Goal: Information Seeking & Learning: Learn about a topic

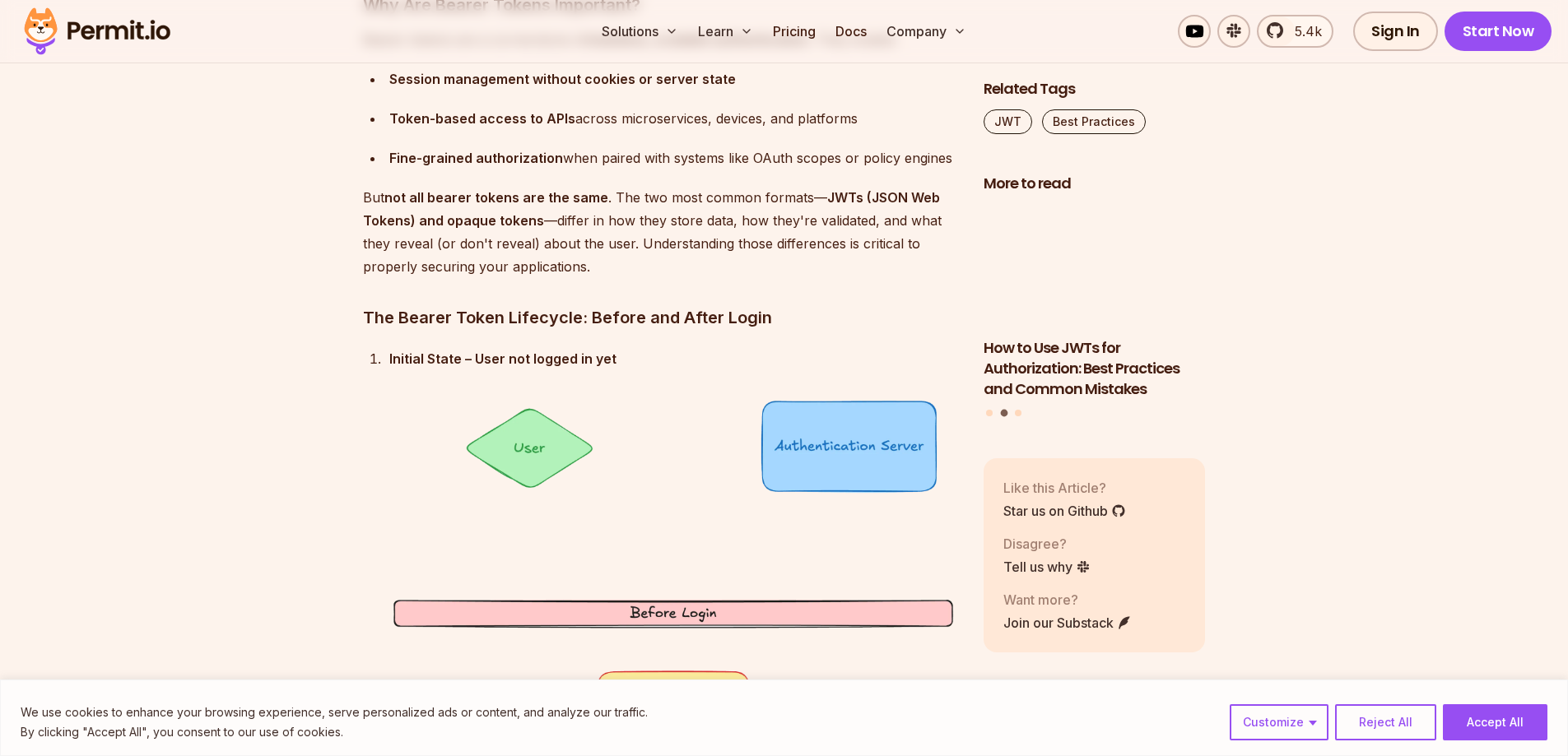
scroll to position [2222, 0]
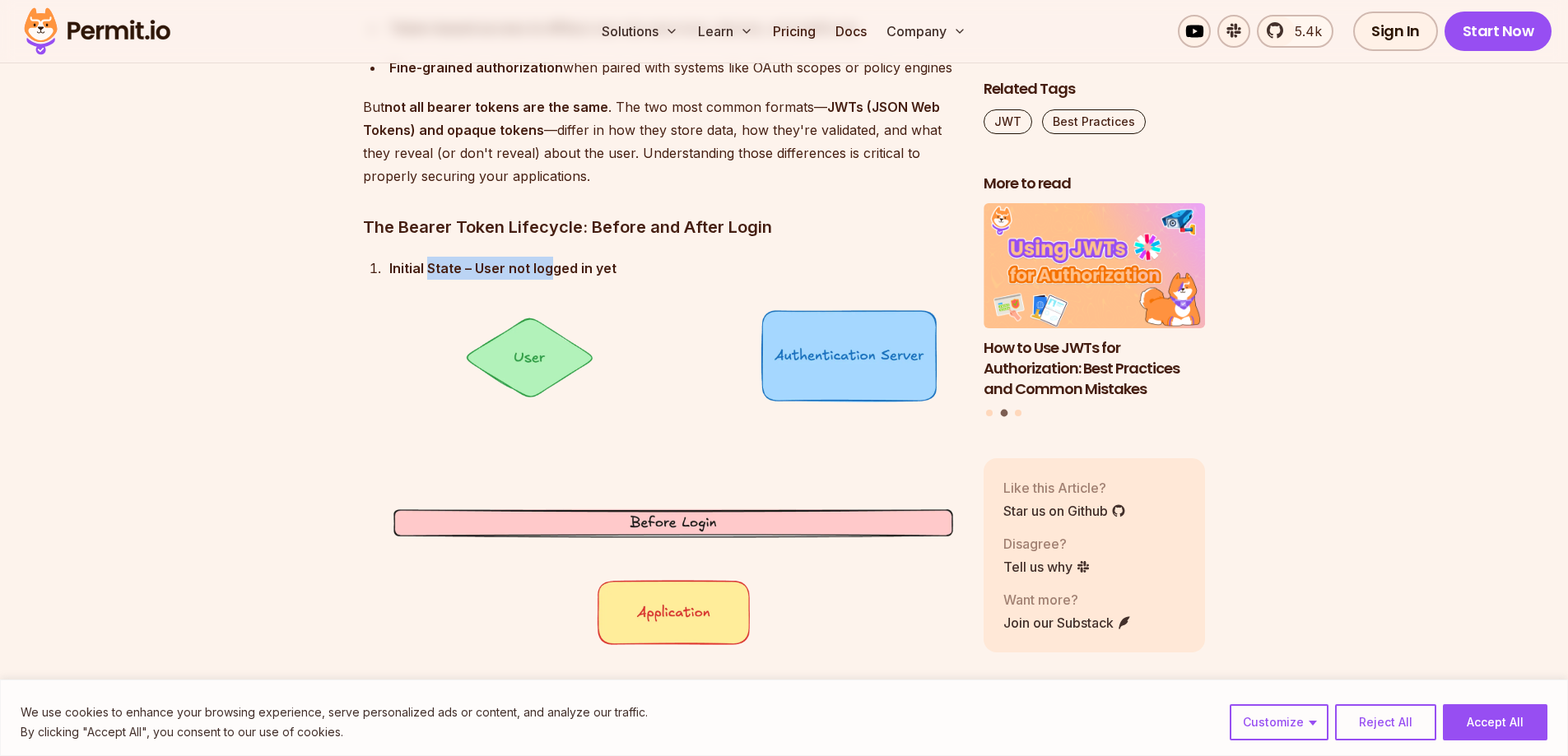
drag, startPoint x: 471, startPoint y: 269, endPoint x: 553, endPoint y: 264, distance: 82.2
click at [553, 264] on strong "Initial State – User not logged in yet" at bounding box center [503, 268] width 227 height 17
click at [408, 282] on div "Initial State – User not logged in yet The user exists in the system but hasn’t…" at bounding box center [673, 478] width 567 height 442
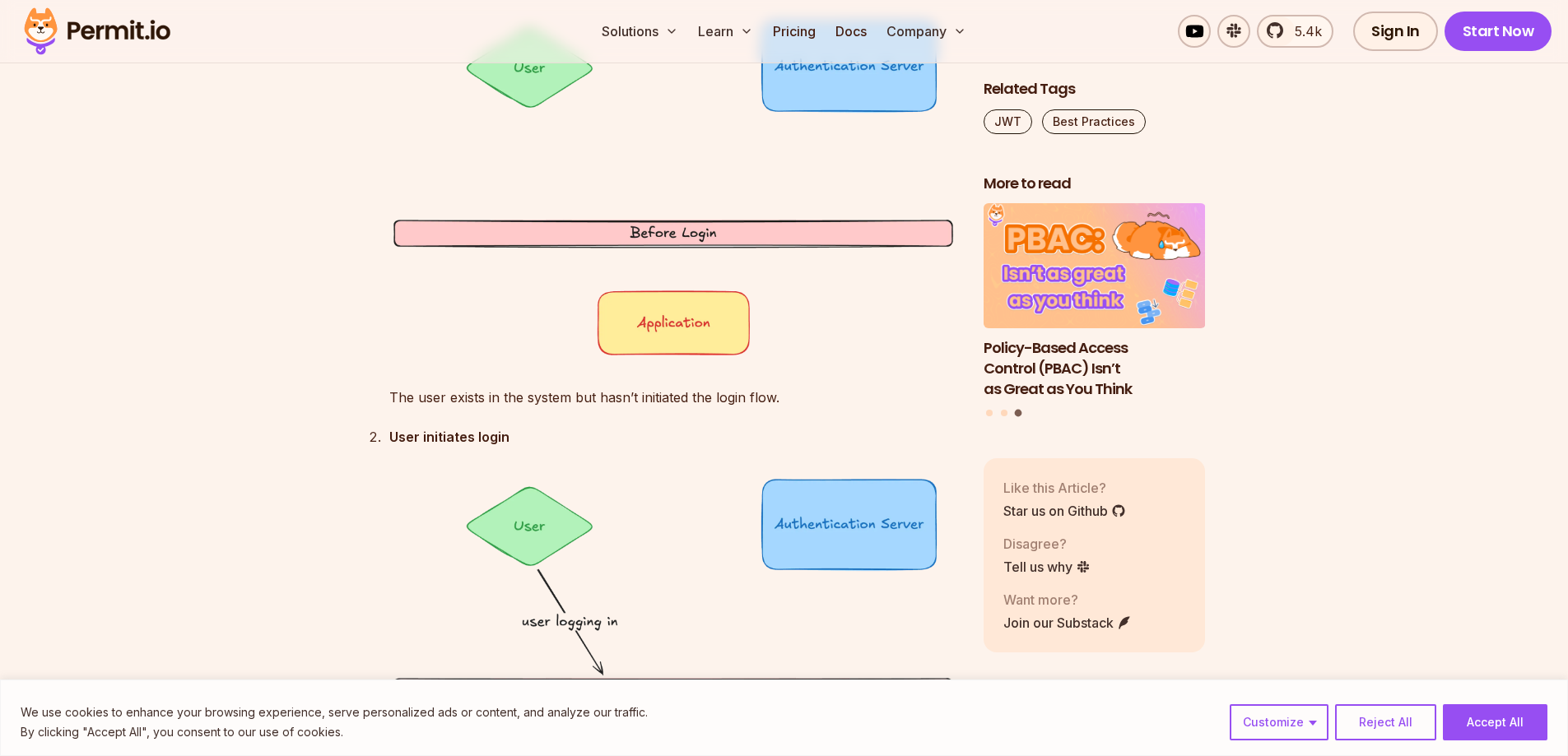
scroll to position [2551, 0]
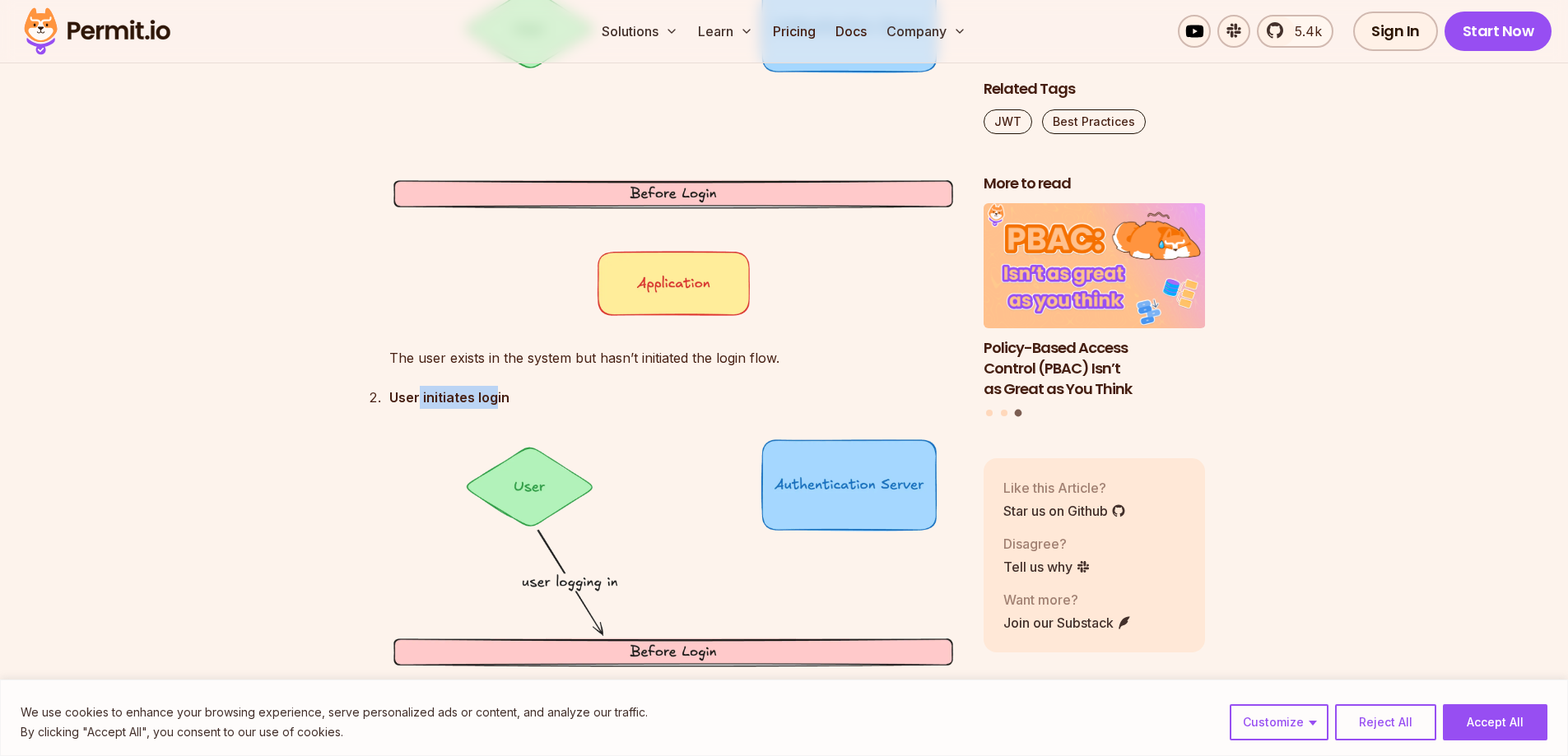
drag, startPoint x: 445, startPoint y: 390, endPoint x: 497, endPoint y: 389, distance: 52.0
click at [496, 389] on strong "User initiates login" at bounding box center [450, 397] width 120 height 17
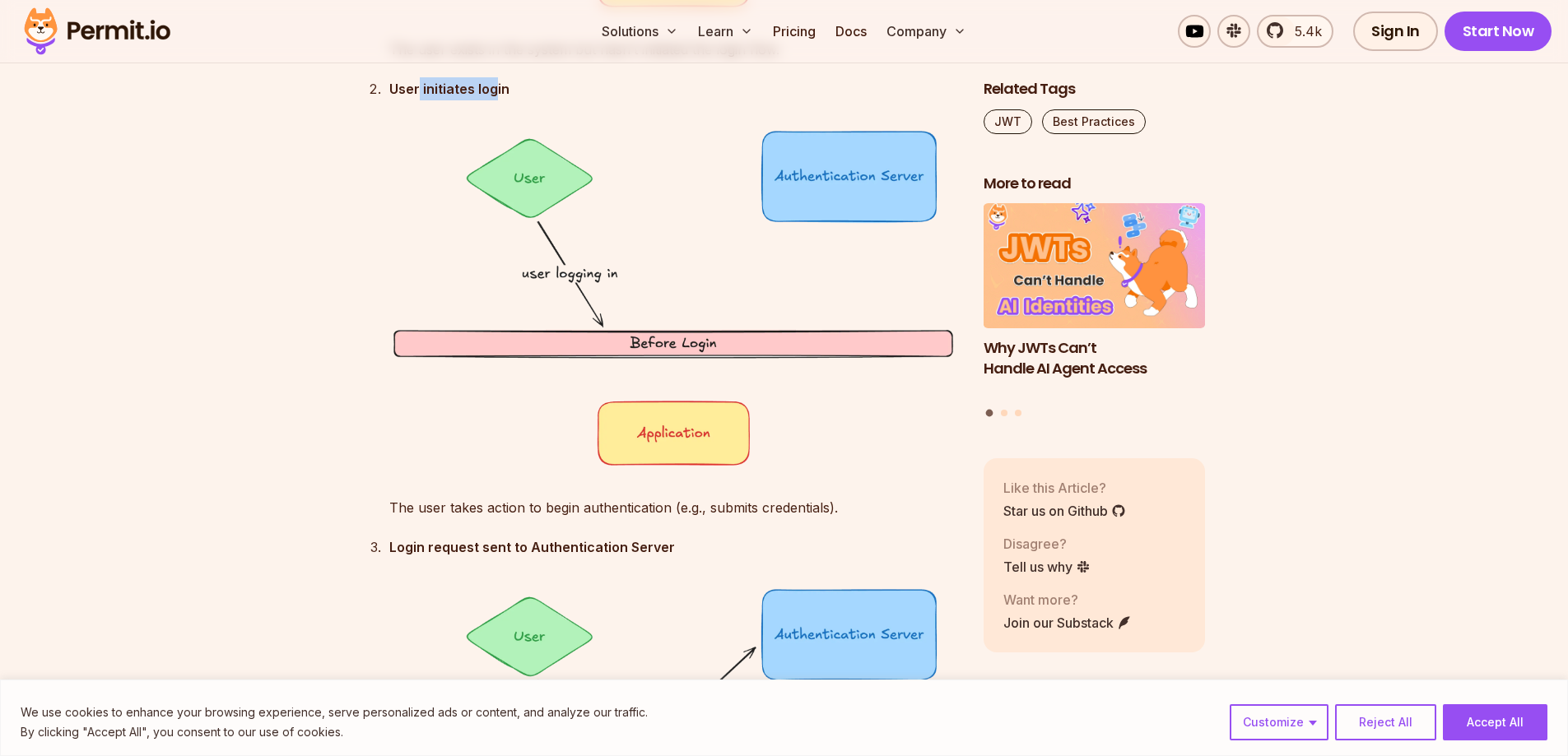
scroll to position [2962, 0]
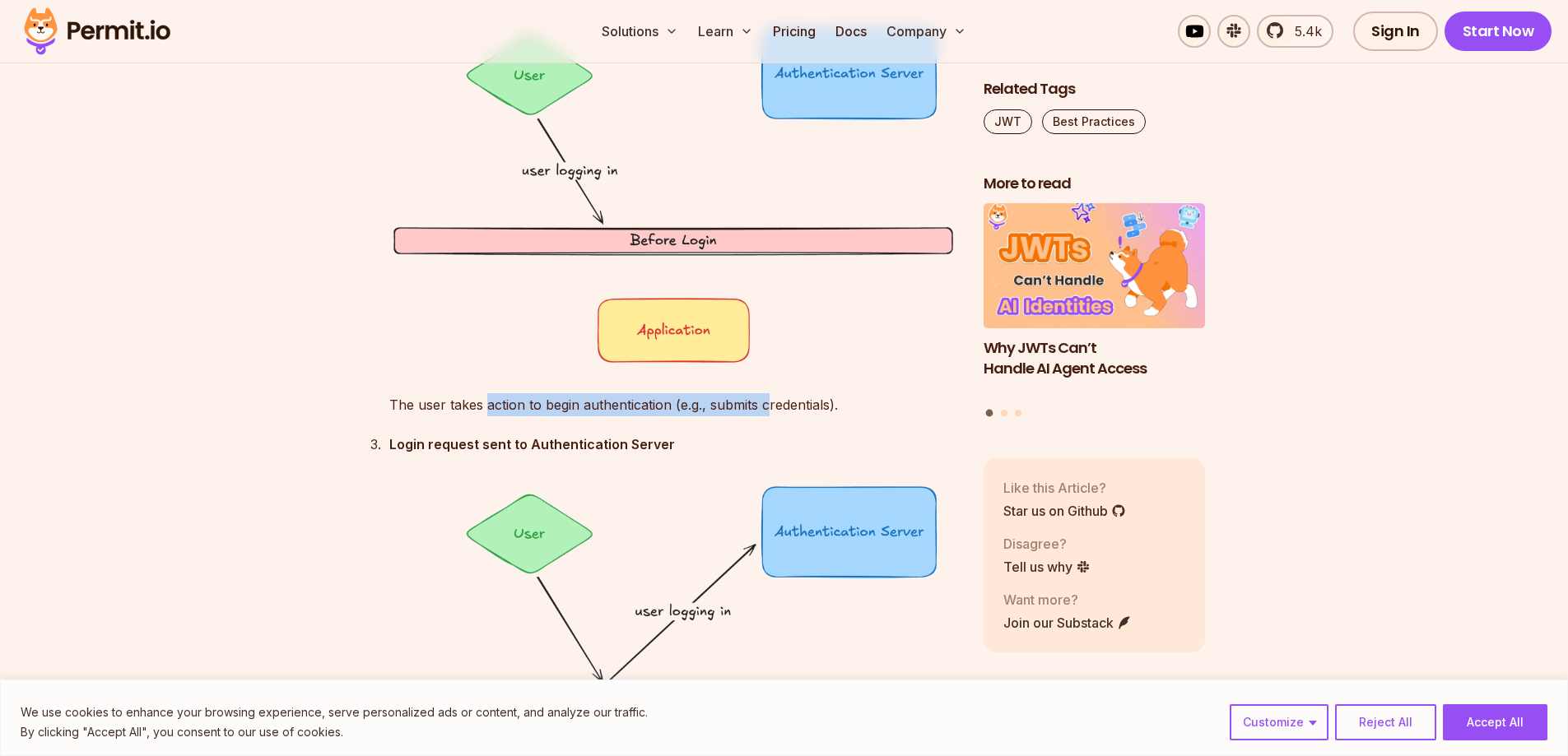
drag, startPoint x: 557, startPoint y: 399, endPoint x: 767, endPoint y: 396, distance: 210.0
click at [767, 396] on p "The user takes action to begin authentication (e.g., submits credentials)." at bounding box center [673, 405] width 567 height 23
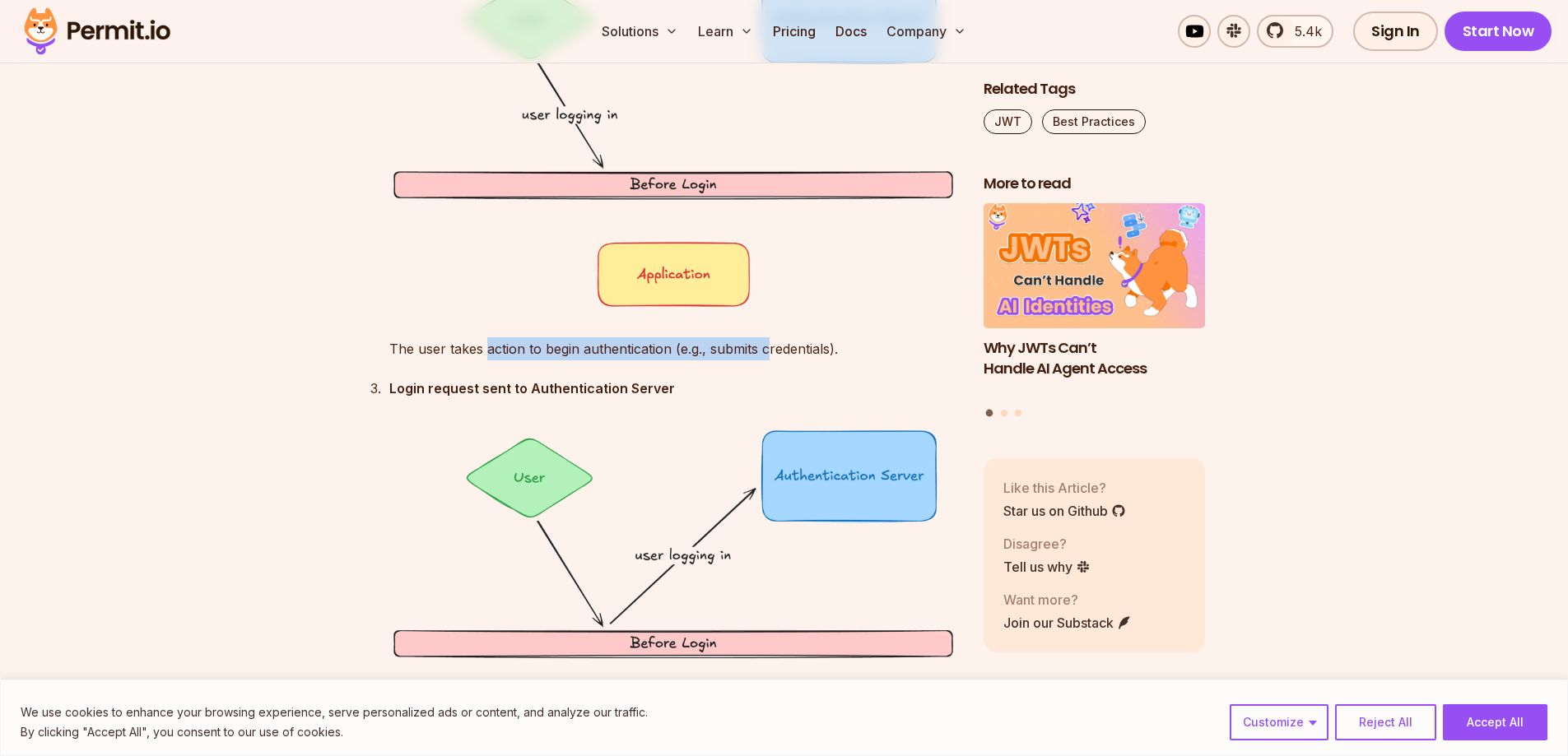
scroll to position [3044, 0]
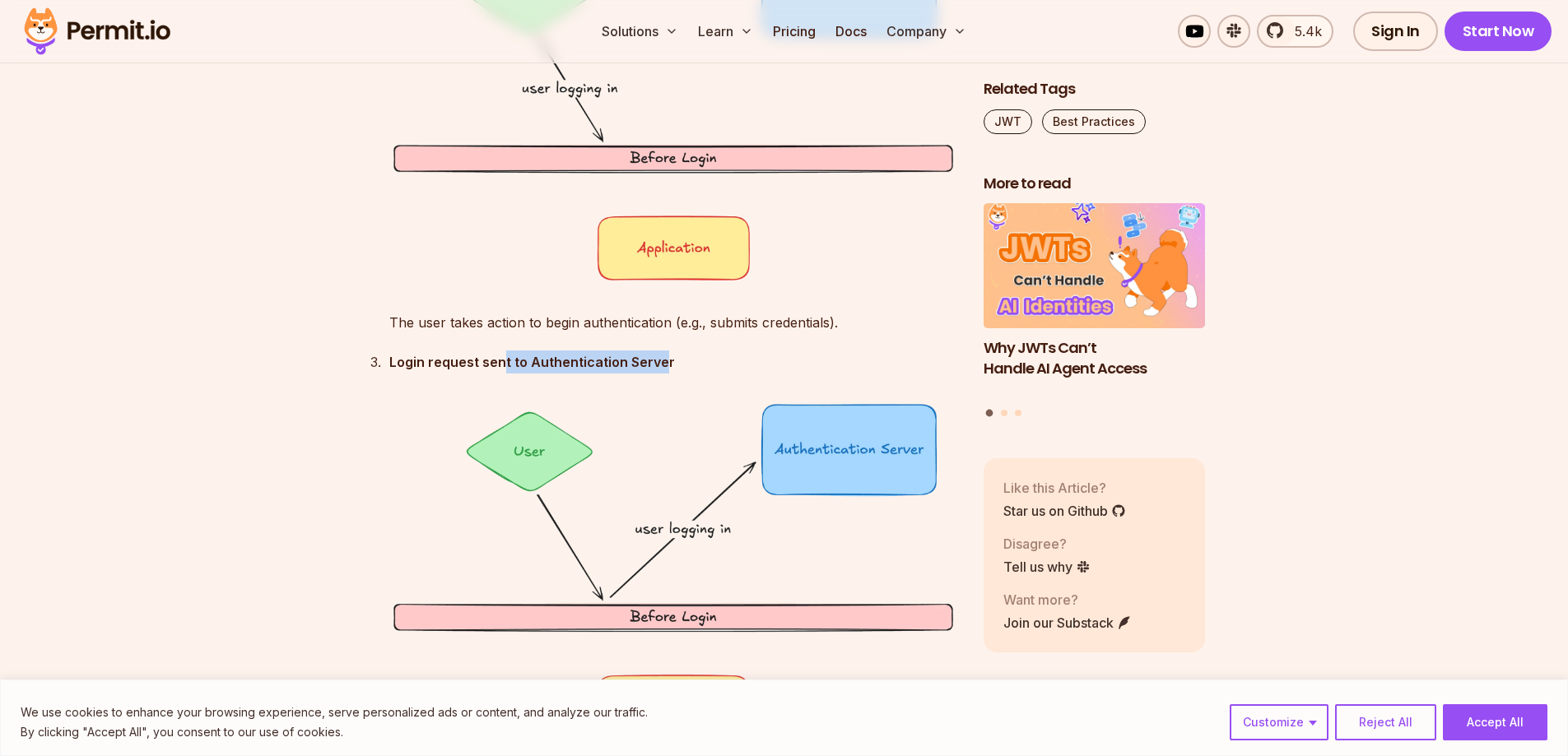
drag, startPoint x: 537, startPoint y: 361, endPoint x: 657, endPoint y: 354, distance: 120.2
click at [657, 354] on strong "Login request sent to Authentication Server" at bounding box center [532, 361] width 285 height 17
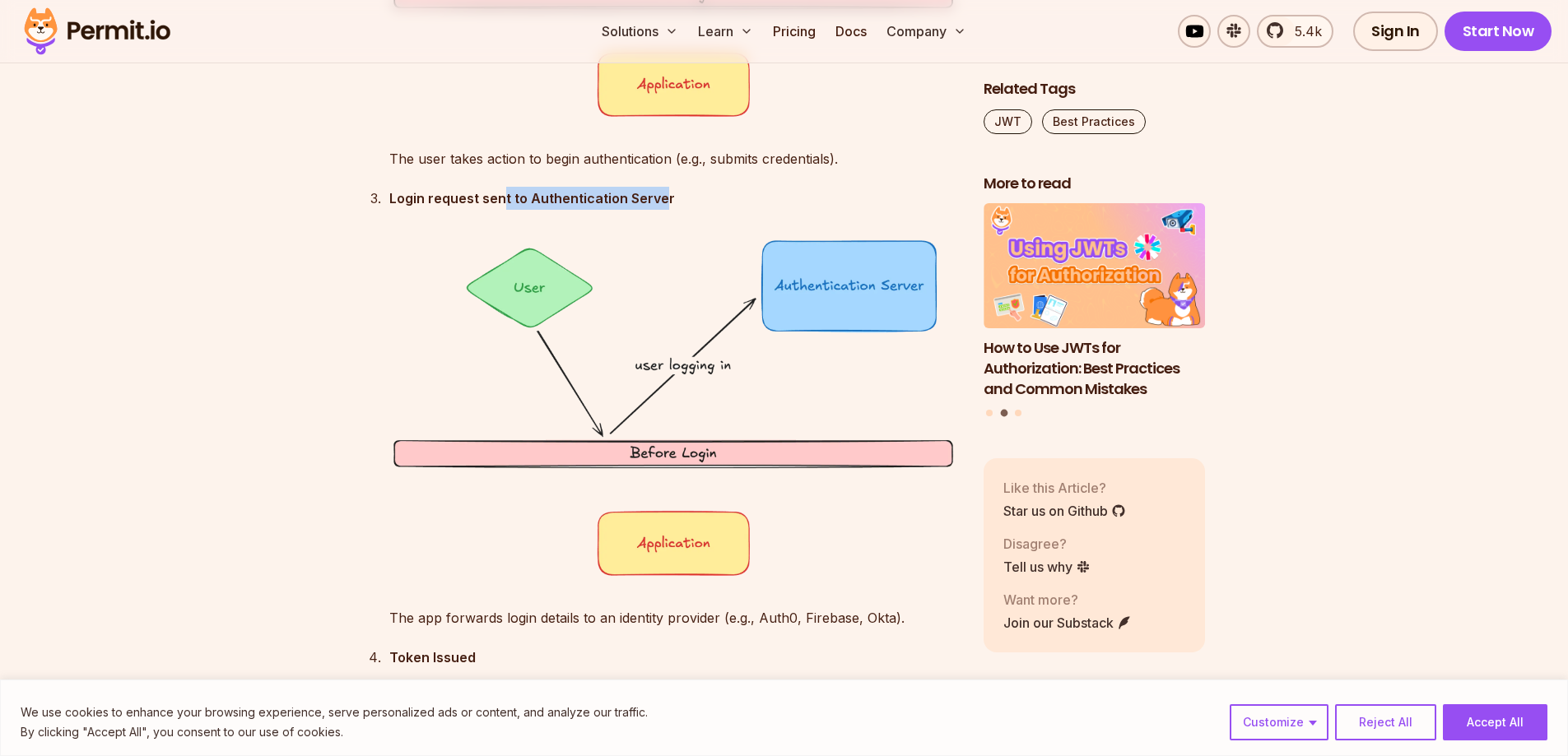
scroll to position [3209, 0]
drag, startPoint x: 405, startPoint y: 199, endPoint x: 703, endPoint y: 194, distance: 298.0
click at [703, 194] on p "Login request sent to Authentication Server" at bounding box center [673, 197] width 567 height 23
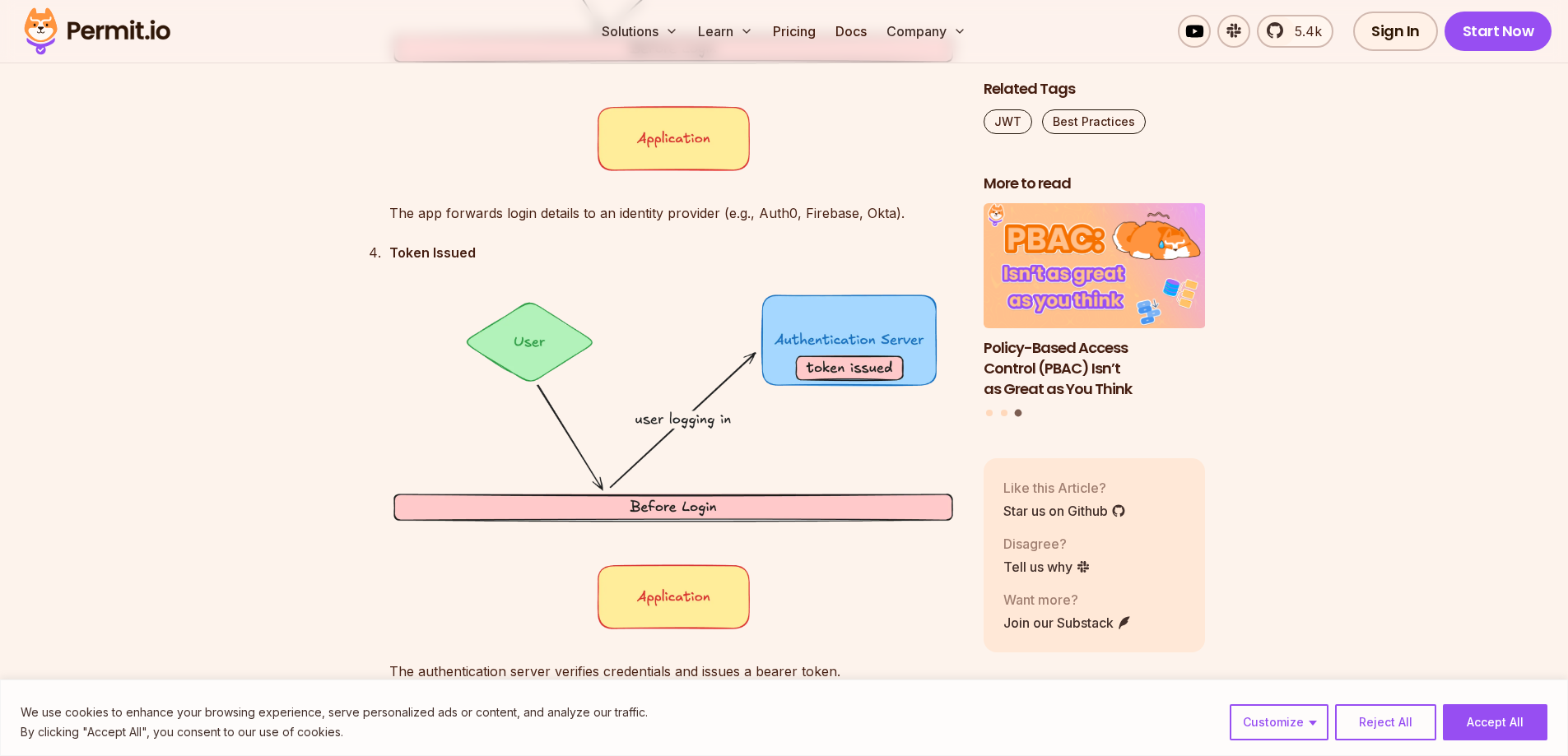
scroll to position [3620, 0]
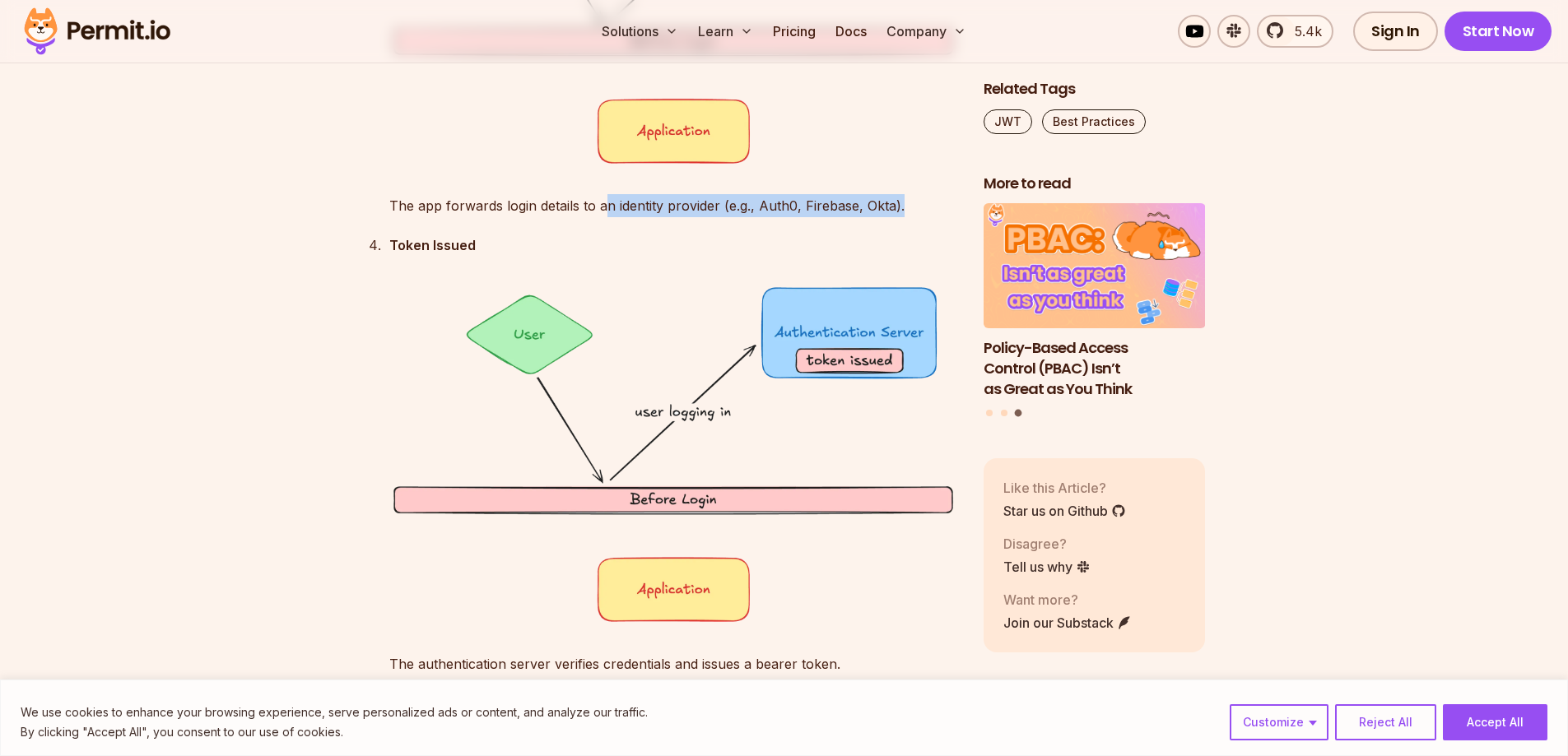
drag, startPoint x: 742, startPoint y: 183, endPoint x: 938, endPoint y: 181, distance: 196.0
click at [1400, 714] on button "Reject All" at bounding box center [1386, 722] width 101 height 36
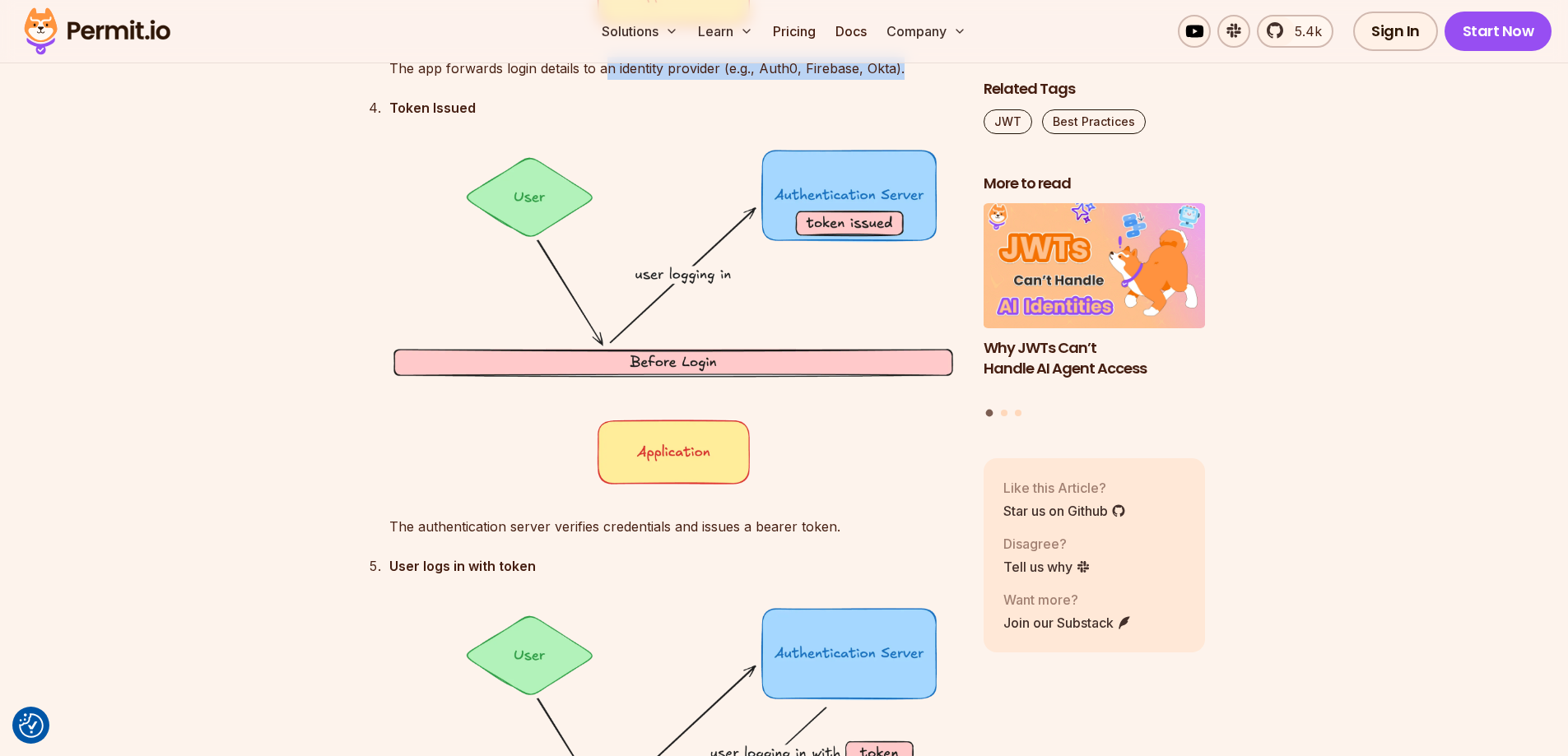
scroll to position [3785, 0]
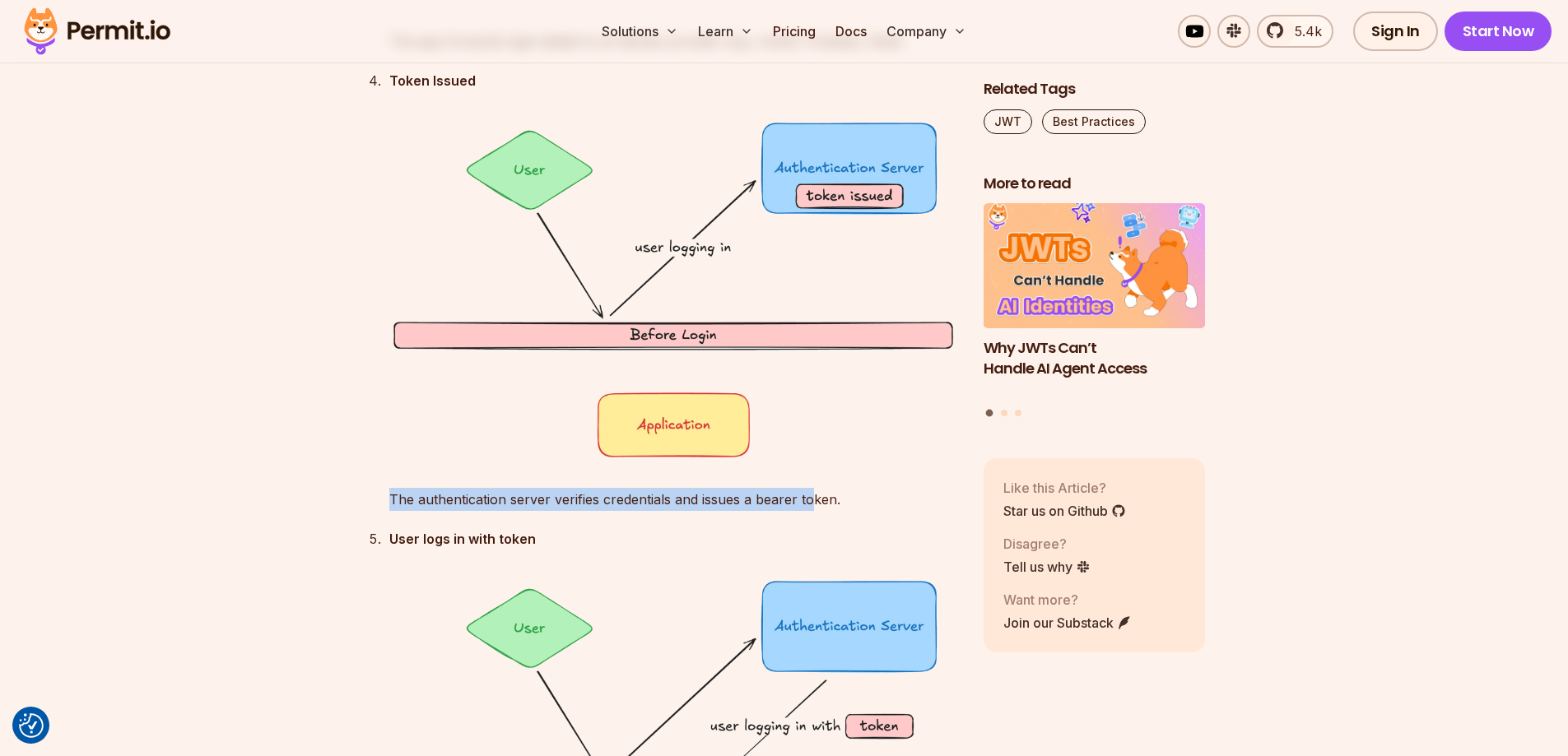
drag, startPoint x: 813, startPoint y: 498, endPoint x: 371, endPoint y: 498, distance: 442.0
click at [371, 498] on ol "Initial State – User not logged in yet The user exists in the system but hasn’t…" at bounding box center [660, 58] width 595 height 2732
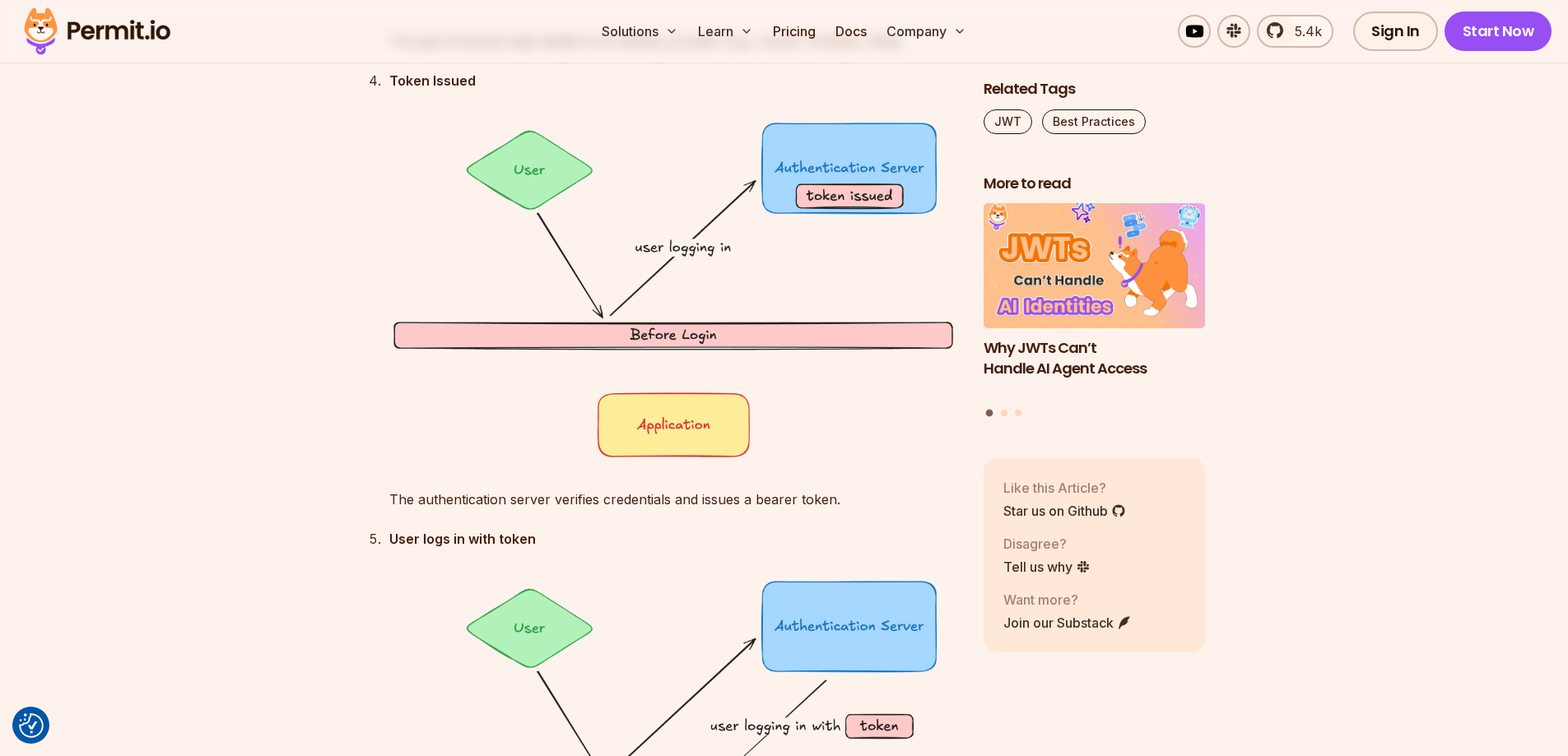
click at [363, 434] on ol "Initial State – User not logged in yet The user exists in the system but hasn’t…" at bounding box center [660, 58] width 595 height 2732
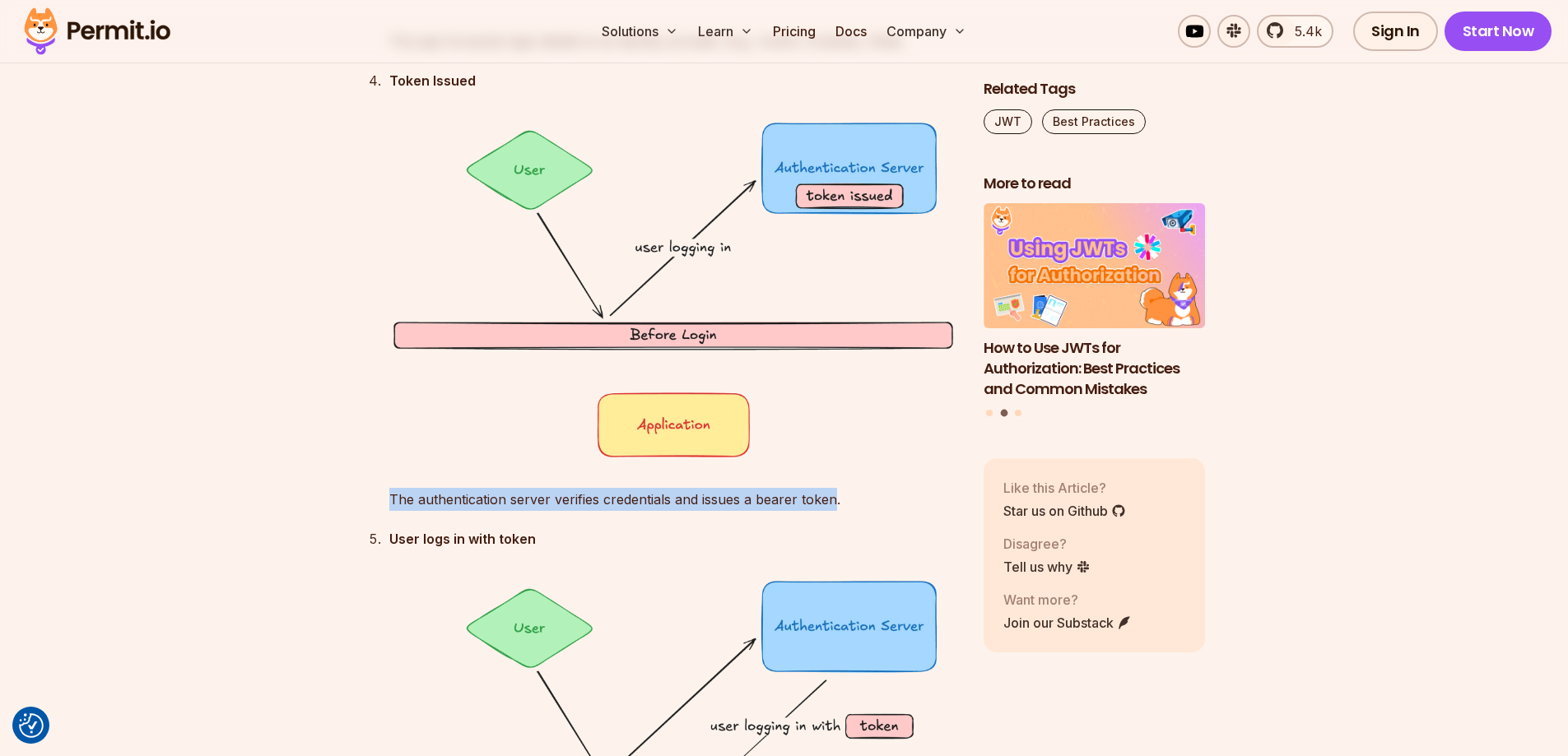
drag, startPoint x: 388, startPoint y: 497, endPoint x: 834, endPoint y: 489, distance: 446.1
click at [834, 489] on li "Token Issued The authentication server verifies credentials and issues a bearer…" at bounding box center [671, 290] width 573 height 442
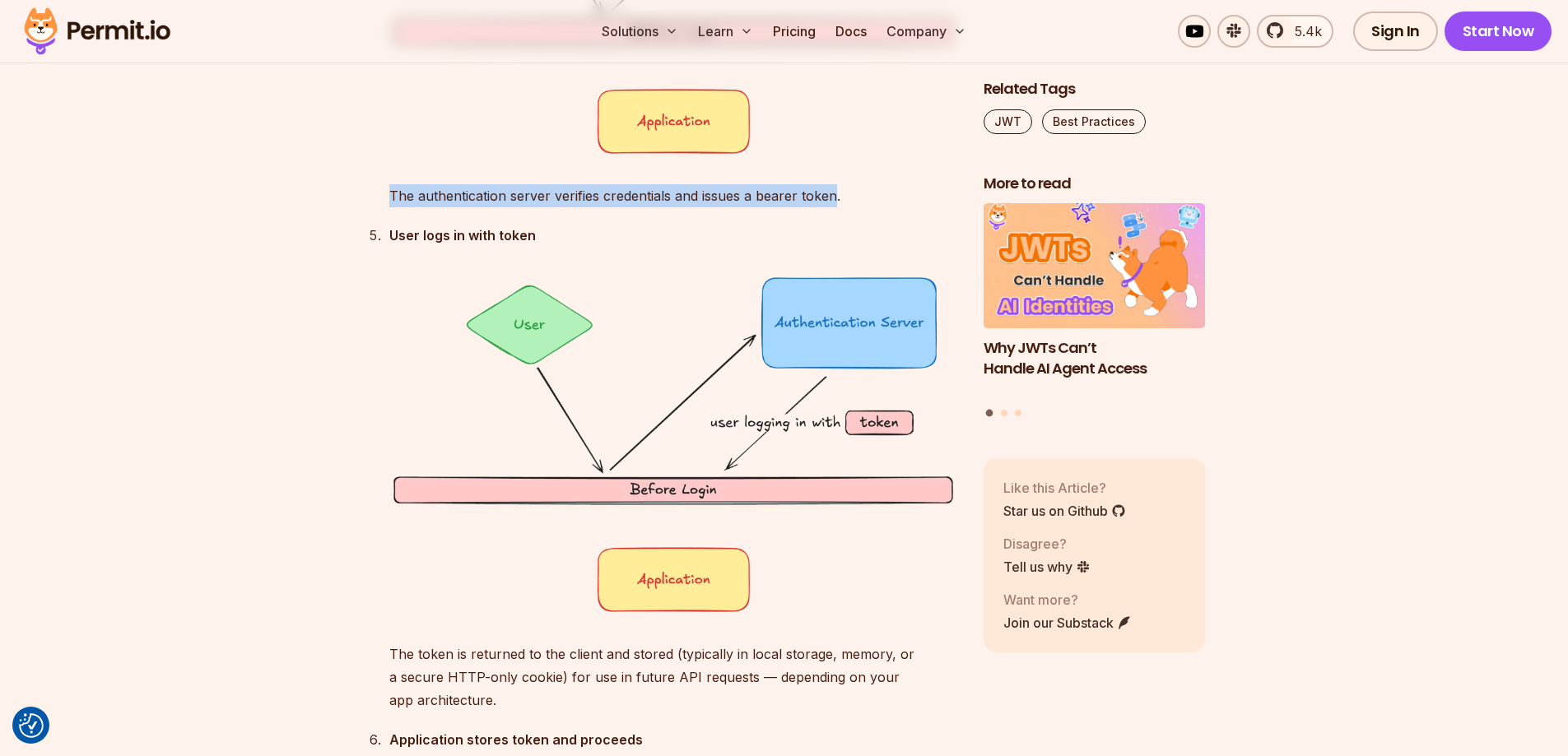
scroll to position [4114, 0]
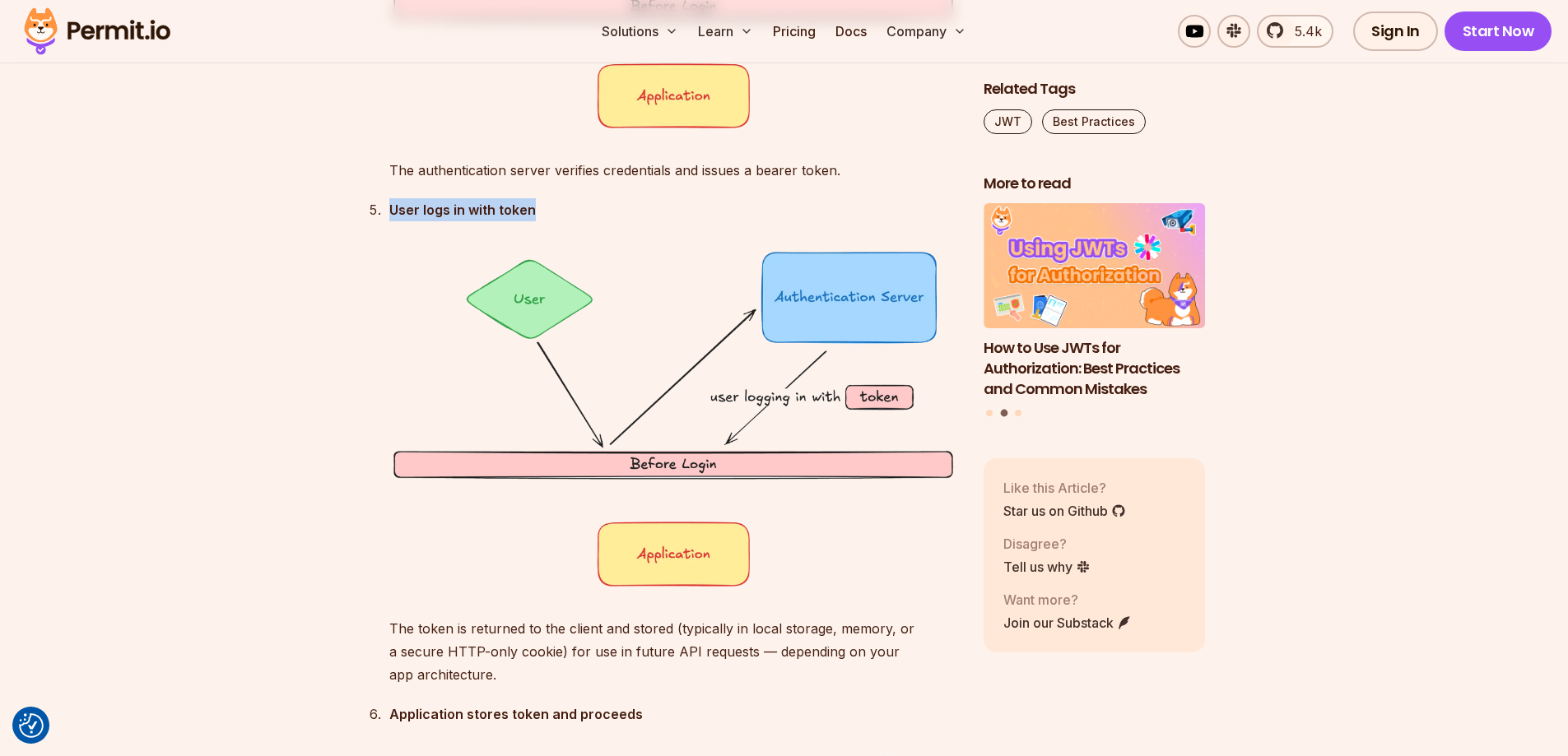
drag, startPoint x: 449, startPoint y: 203, endPoint x: 531, endPoint y: 203, distance: 82.0
click at [531, 203] on strong "User logs in with token" at bounding box center [463, 210] width 147 height 17
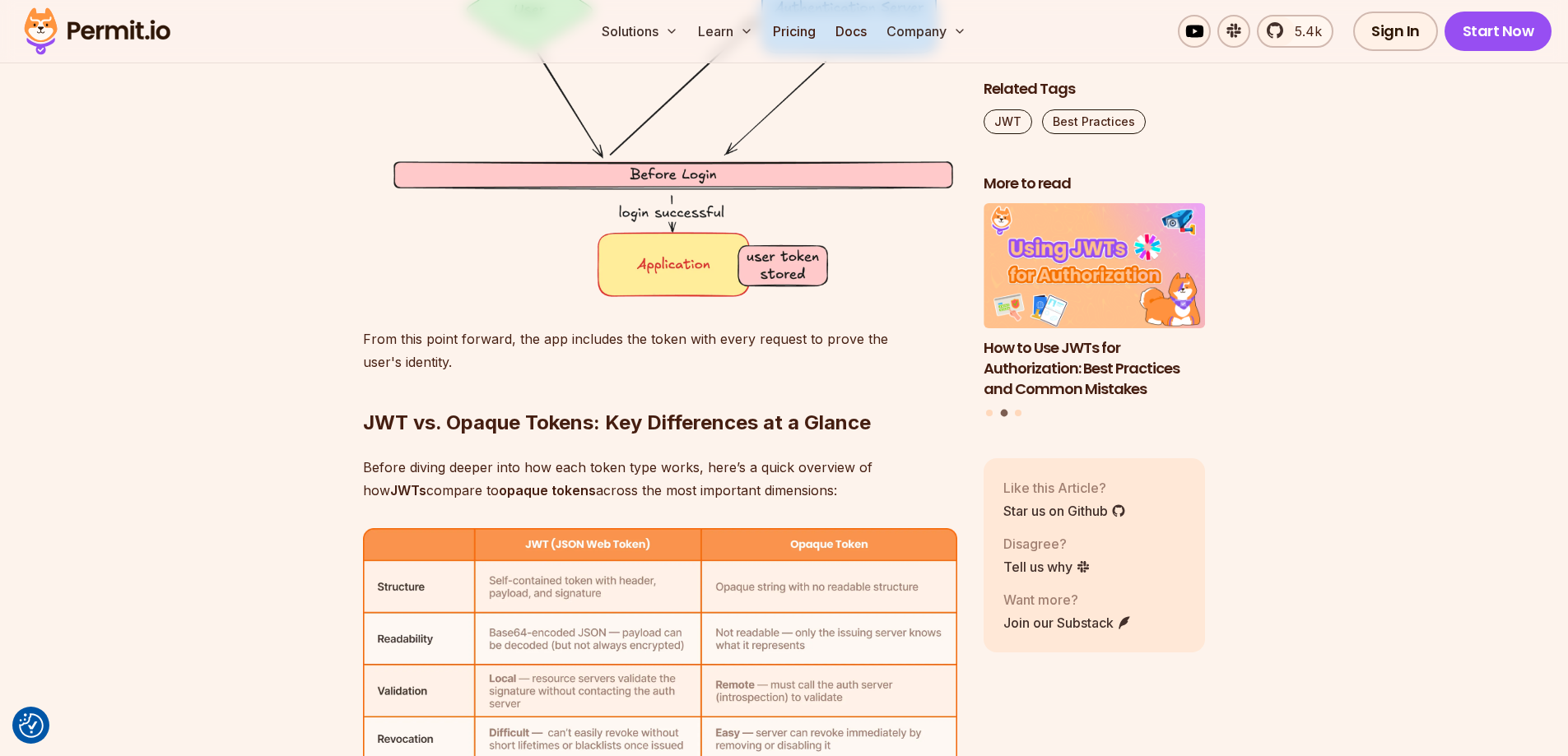
scroll to position [4937, 0]
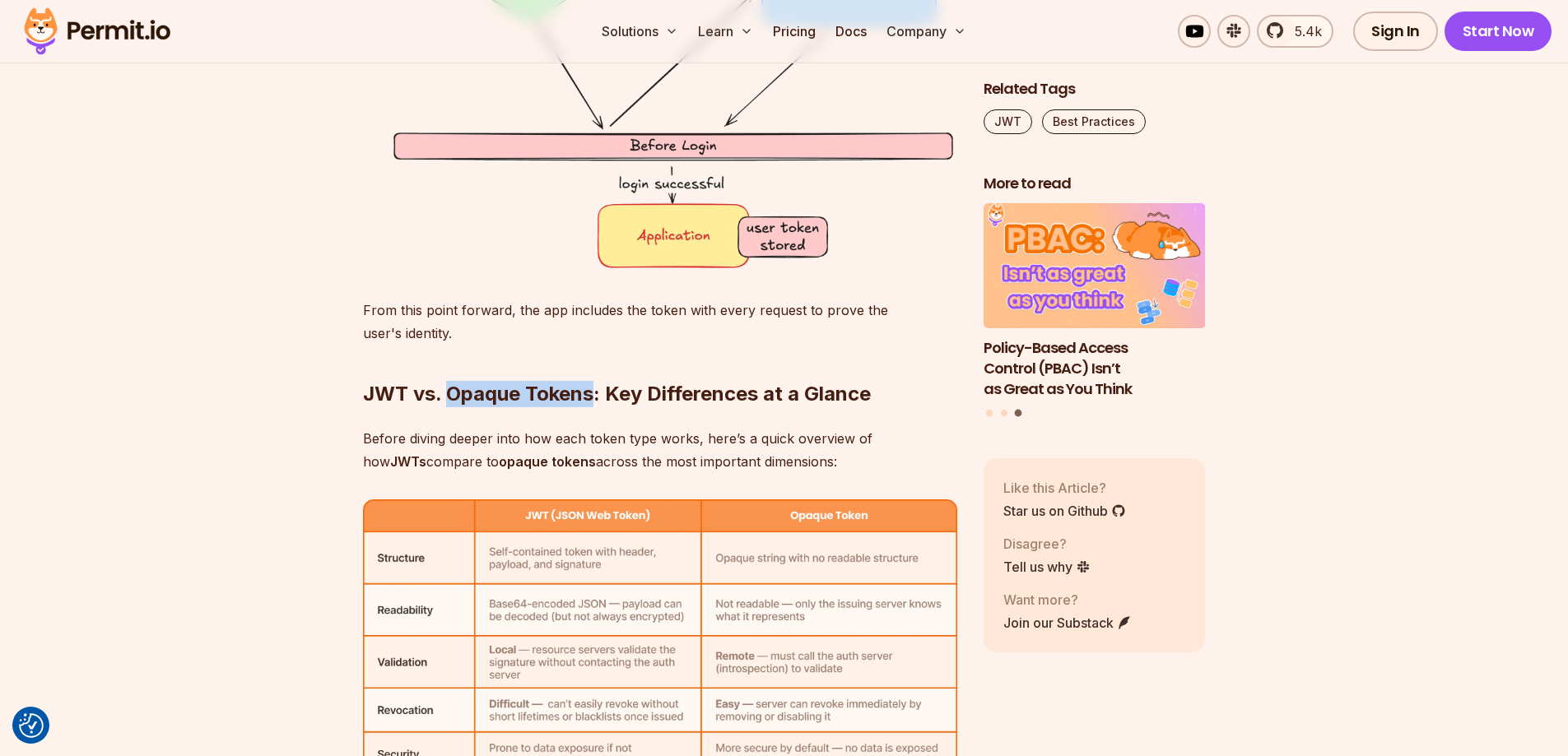
drag, startPoint x: 449, startPoint y: 394, endPoint x: 595, endPoint y: 385, distance: 146.3
click at [595, 385] on strong "JWT vs. Opaque Tokens: Key Differences at a Glance" at bounding box center [617, 393] width 508 height 24
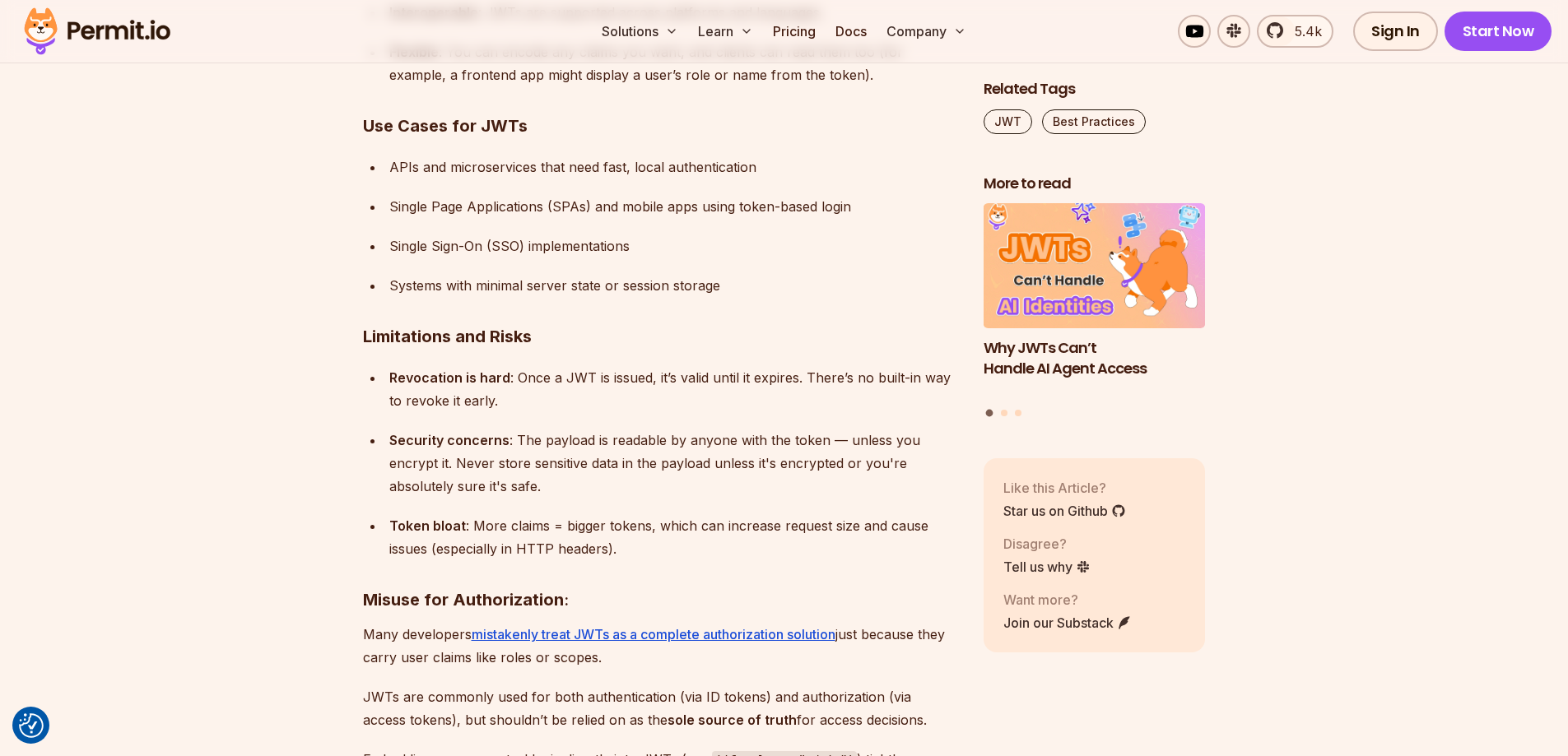
scroll to position [7076, 0]
